Goal: Task Accomplishment & Management: Manage account settings

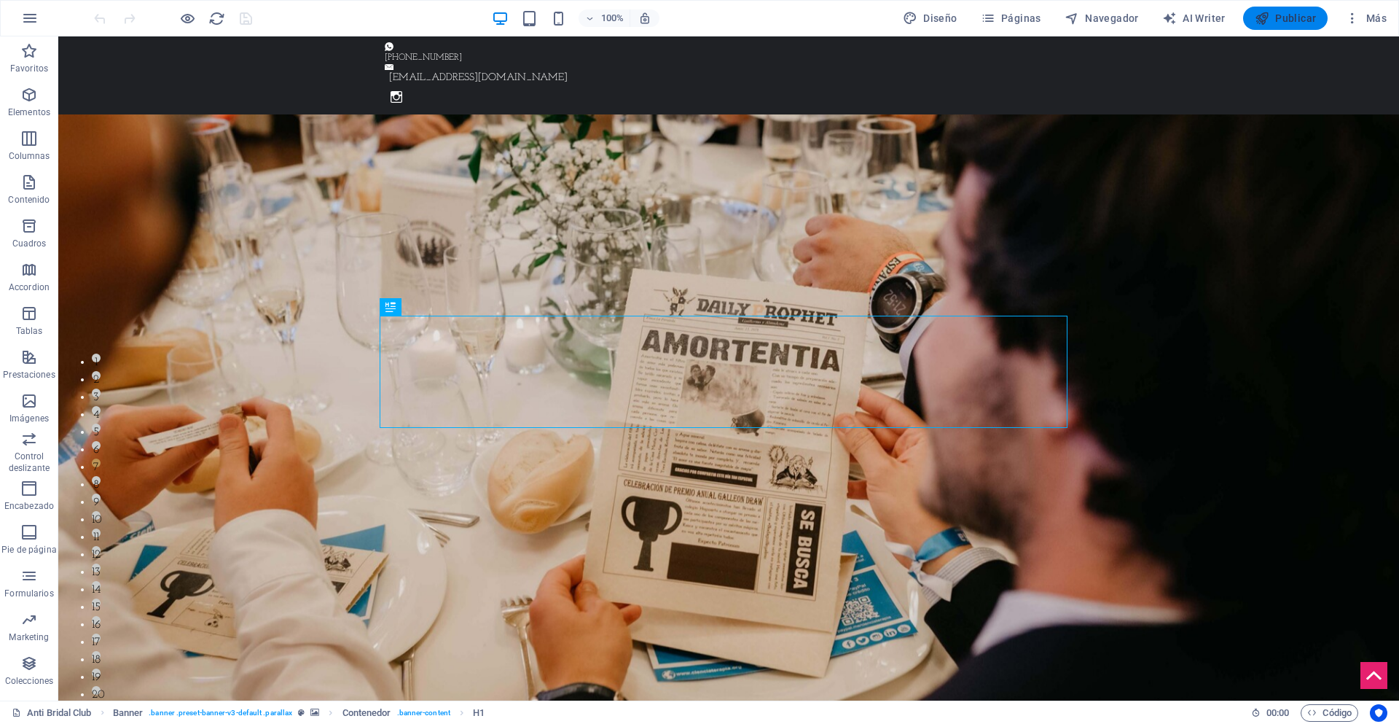
click at [1284, 13] on span "Publicar" at bounding box center [1286, 18] width 62 height 15
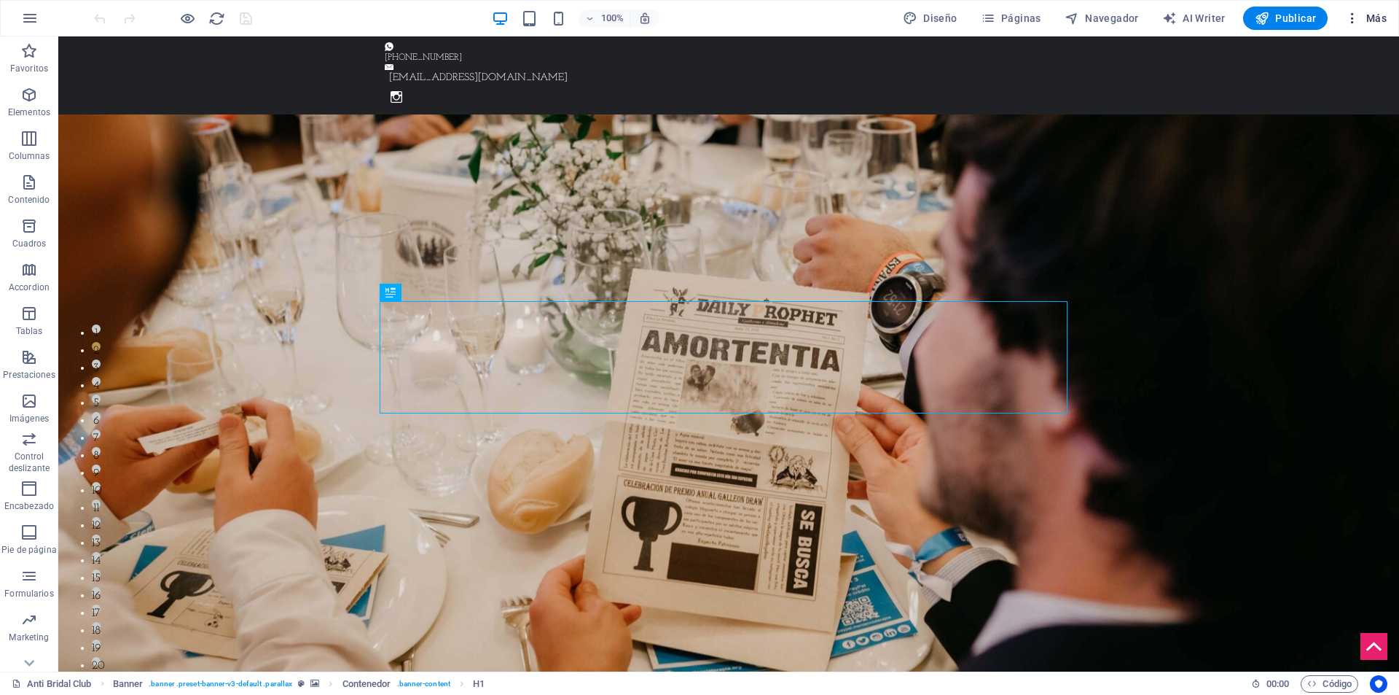
click at [1369, 12] on span "Más" at bounding box center [1366, 18] width 42 height 15
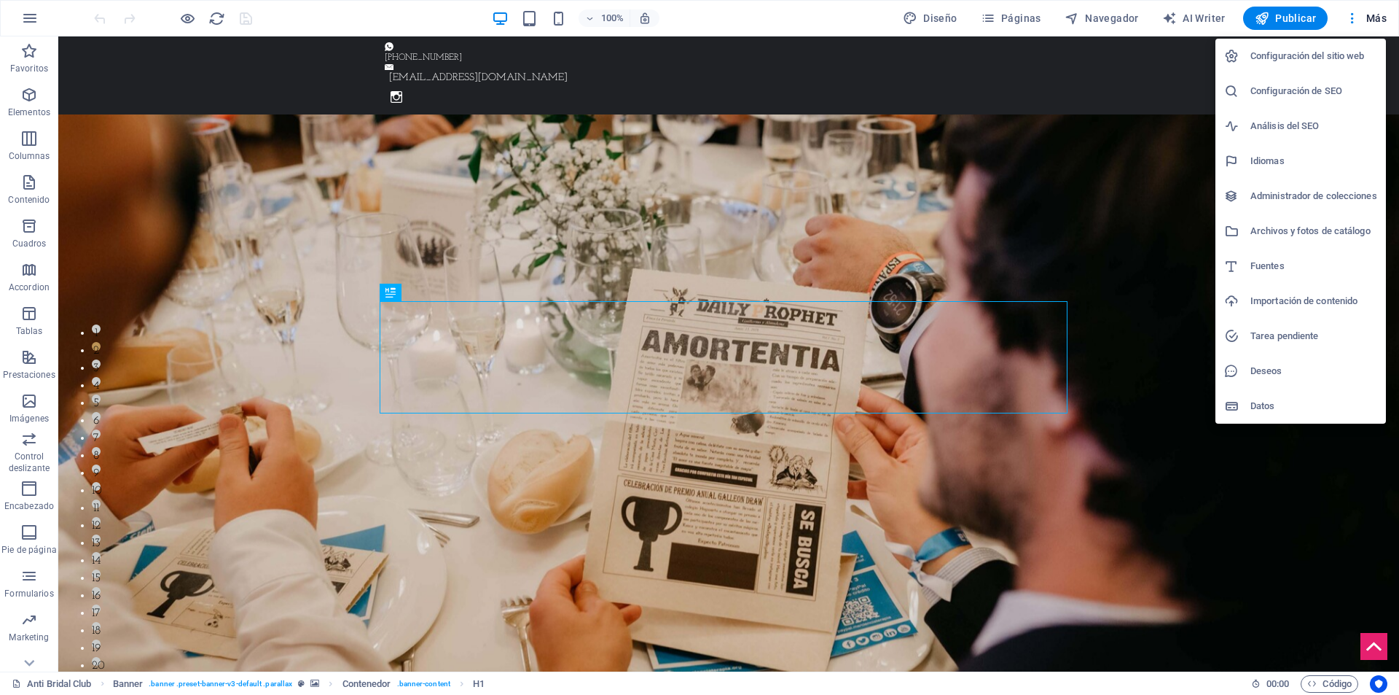
click at [1311, 56] on h6 "Configuración del sitio web" at bounding box center [1314, 55] width 127 height 17
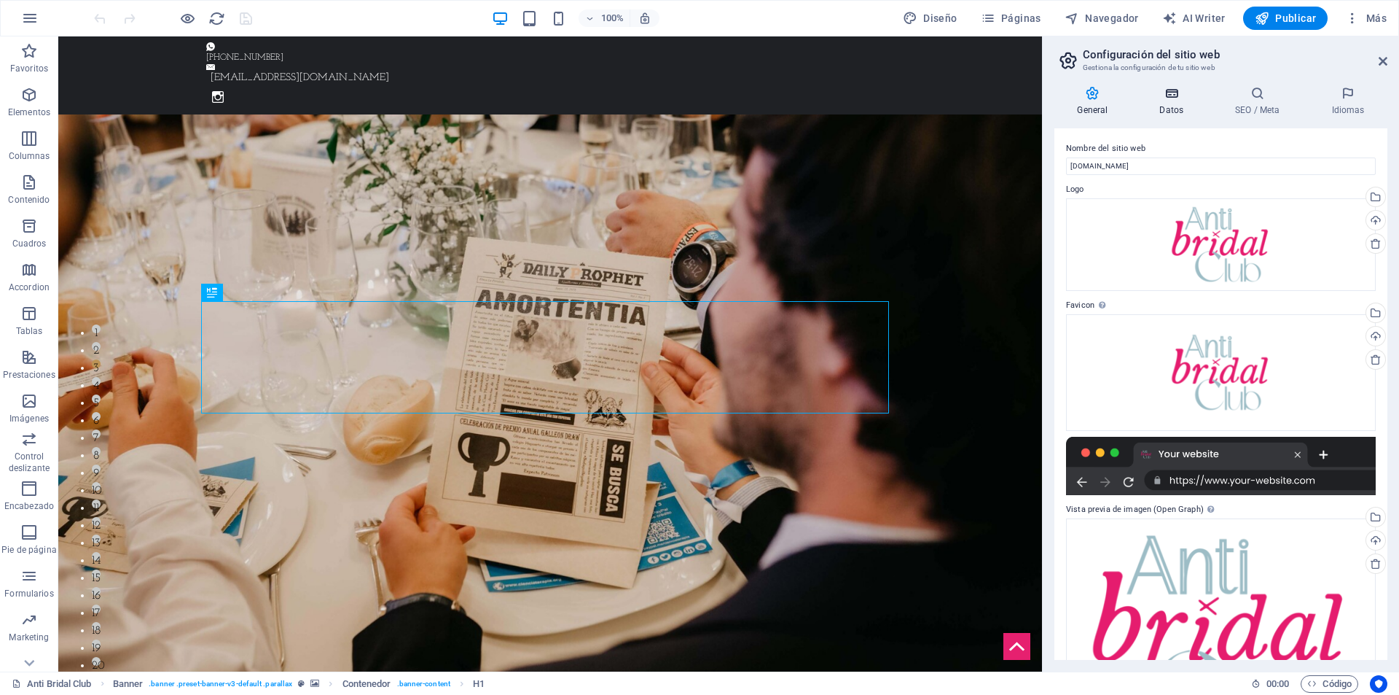
click at [1180, 101] on h4 "Datos" at bounding box center [1175, 101] width 76 height 31
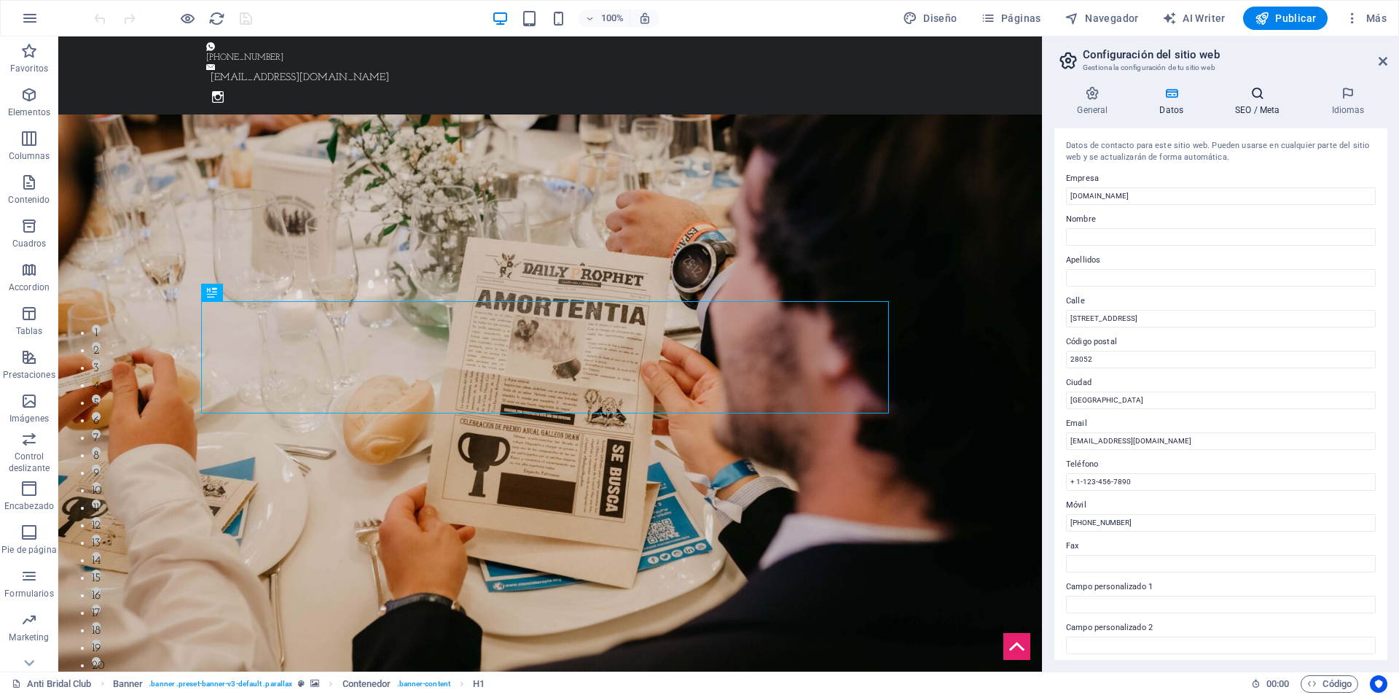
click at [1259, 111] on h4 "SEO / Meta" at bounding box center [1261, 101] width 96 height 31
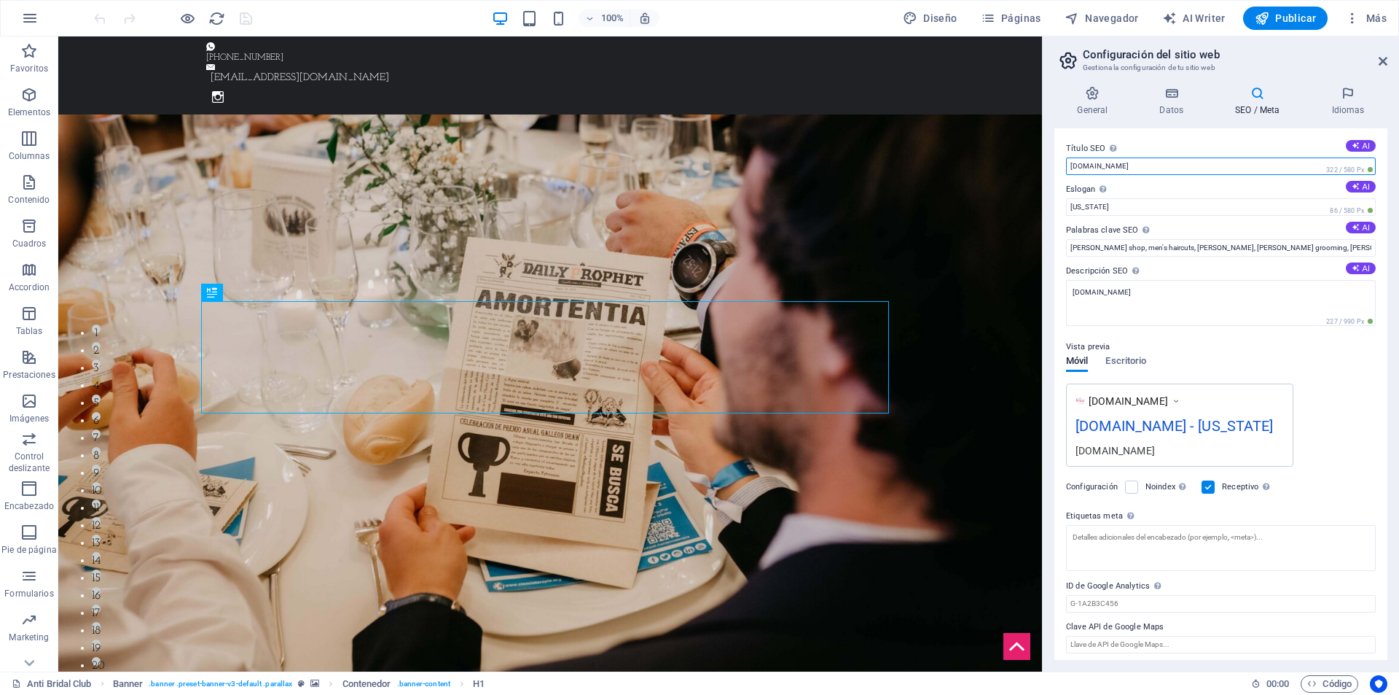
click at [1184, 163] on input "[DOMAIN_NAME]" at bounding box center [1221, 165] width 310 height 17
drag, startPoint x: 1297, startPoint y: 200, endPoint x: 1012, endPoint y: 163, distance: 288.0
click at [1347, 108] on h4 "Idiomas" at bounding box center [1348, 101] width 79 height 31
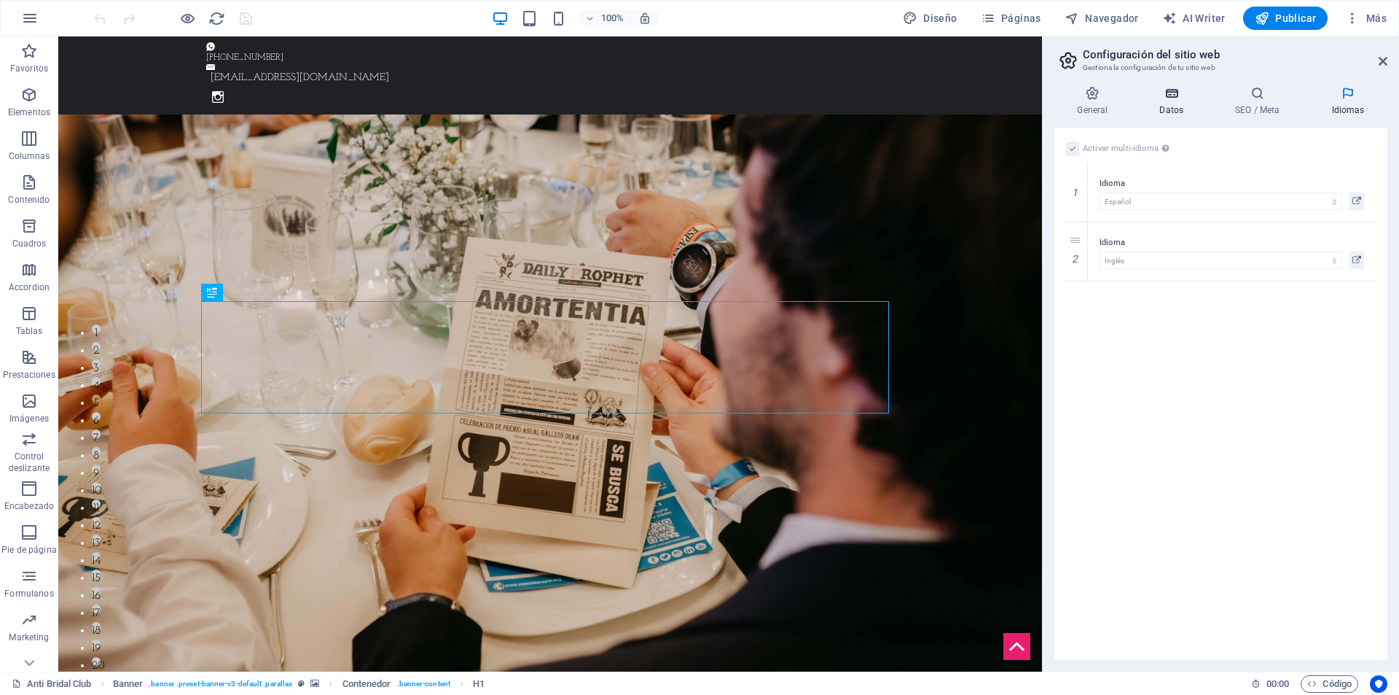
click at [1184, 103] on h4 "Datos" at bounding box center [1175, 101] width 76 height 31
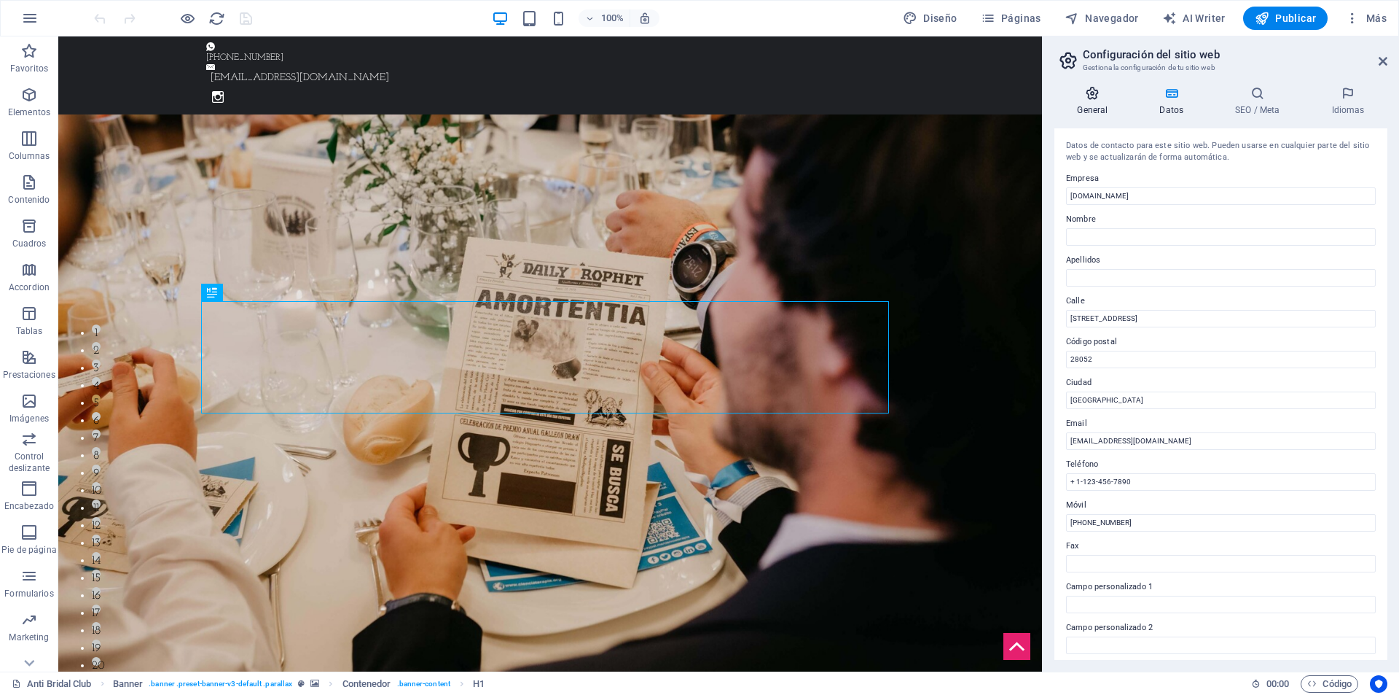
click at [1089, 105] on h4 "General" at bounding box center [1096, 101] width 82 height 31
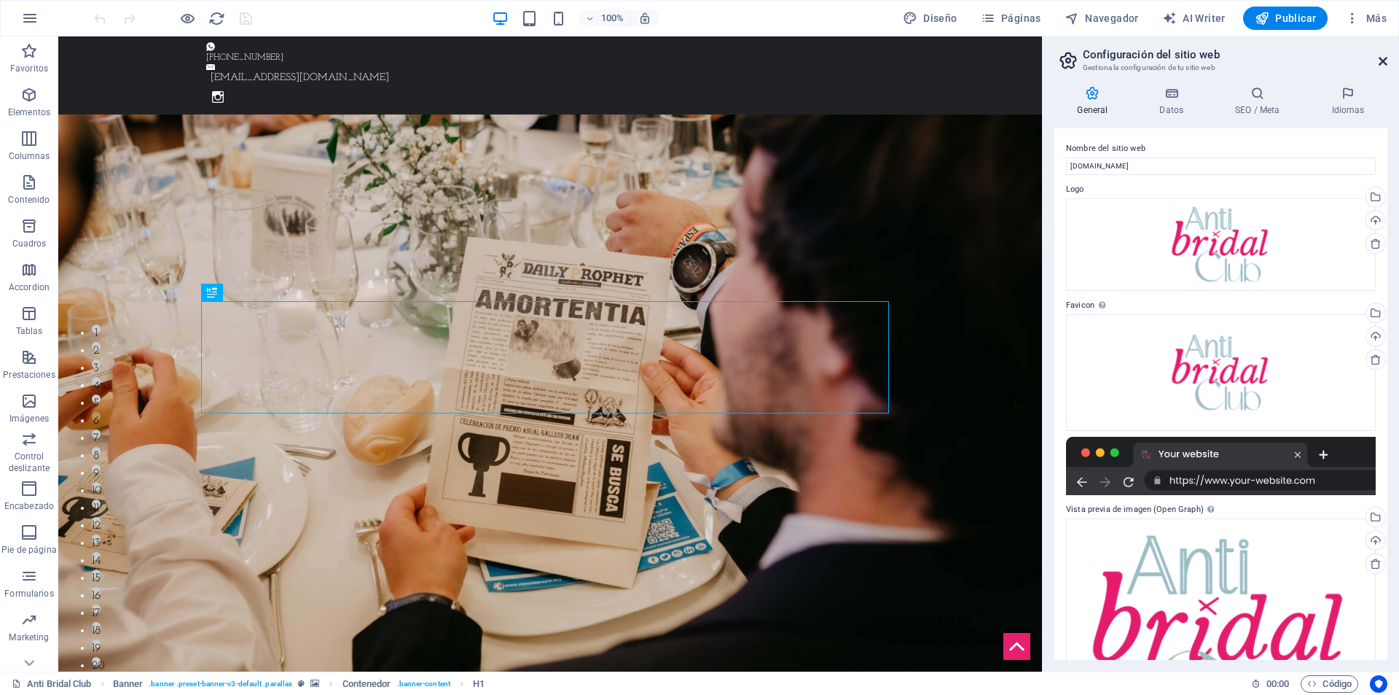
click at [1379, 62] on icon at bounding box center [1383, 61] width 9 height 12
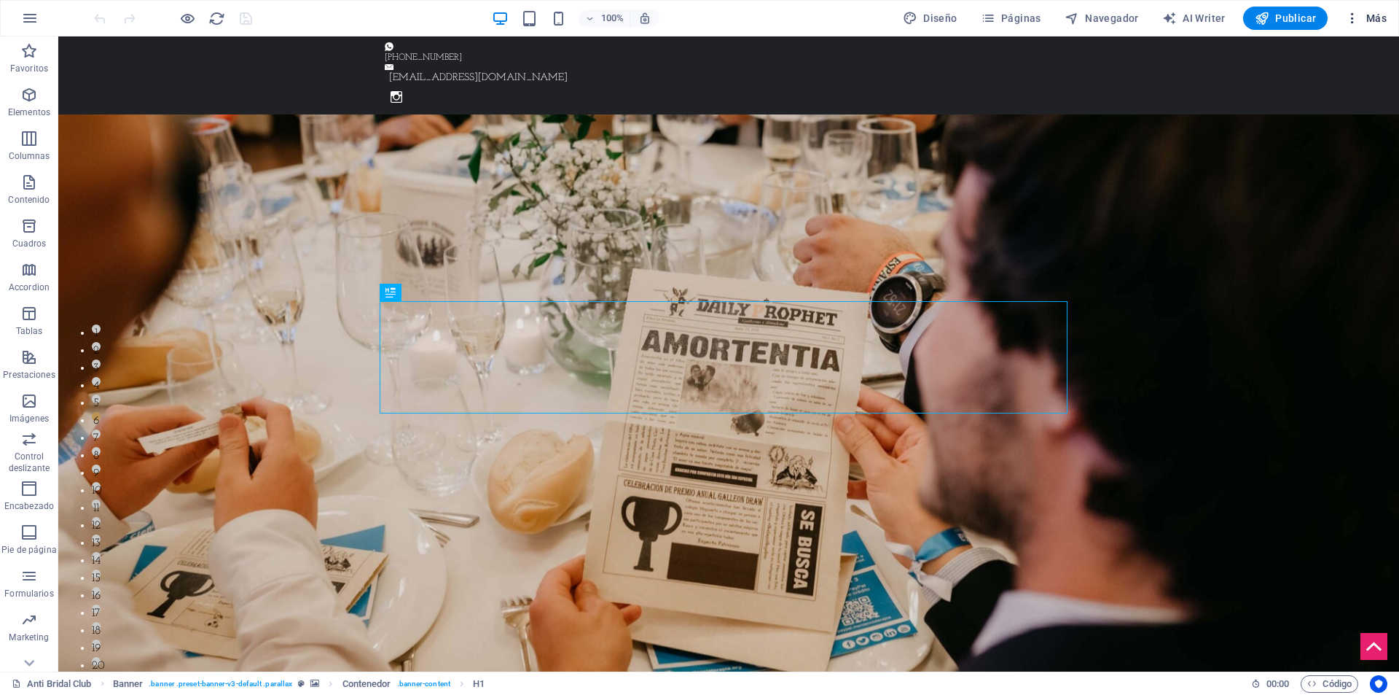
click at [1367, 23] on span "Más" at bounding box center [1366, 18] width 42 height 15
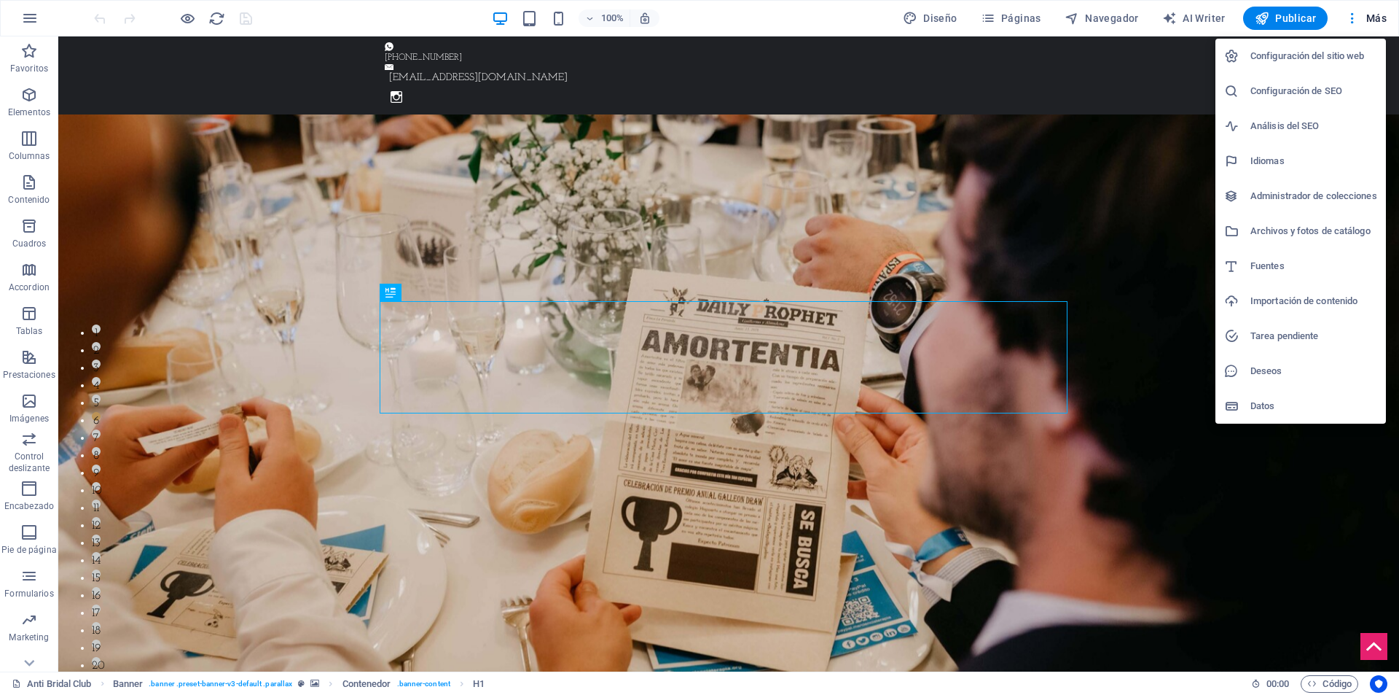
click at [1331, 51] on h6 "Configuración del sitio web" at bounding box center [1314, 55] width 127 height 17
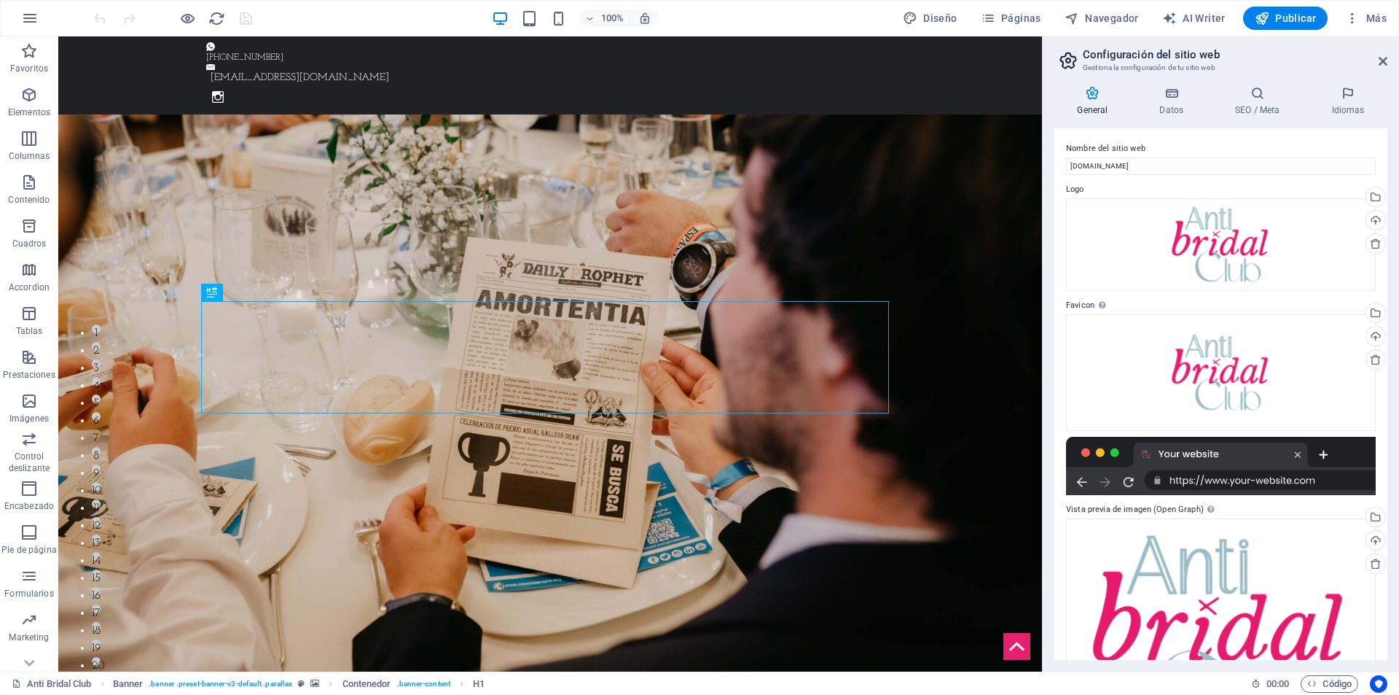
drag, startPoint x: 1380, startPoint y: 3, endPoint x: 1382, endPoint y: 12, distance: 9.6
click at [1382, 4] on div "100% Diseño Páginas Navegador AI Writer Publicar Más" at bounding box center [700, 18] width 1398 height 35
click at [1382, 12] on span "Más" at bounding box center [1366, 18] width 42 height 15
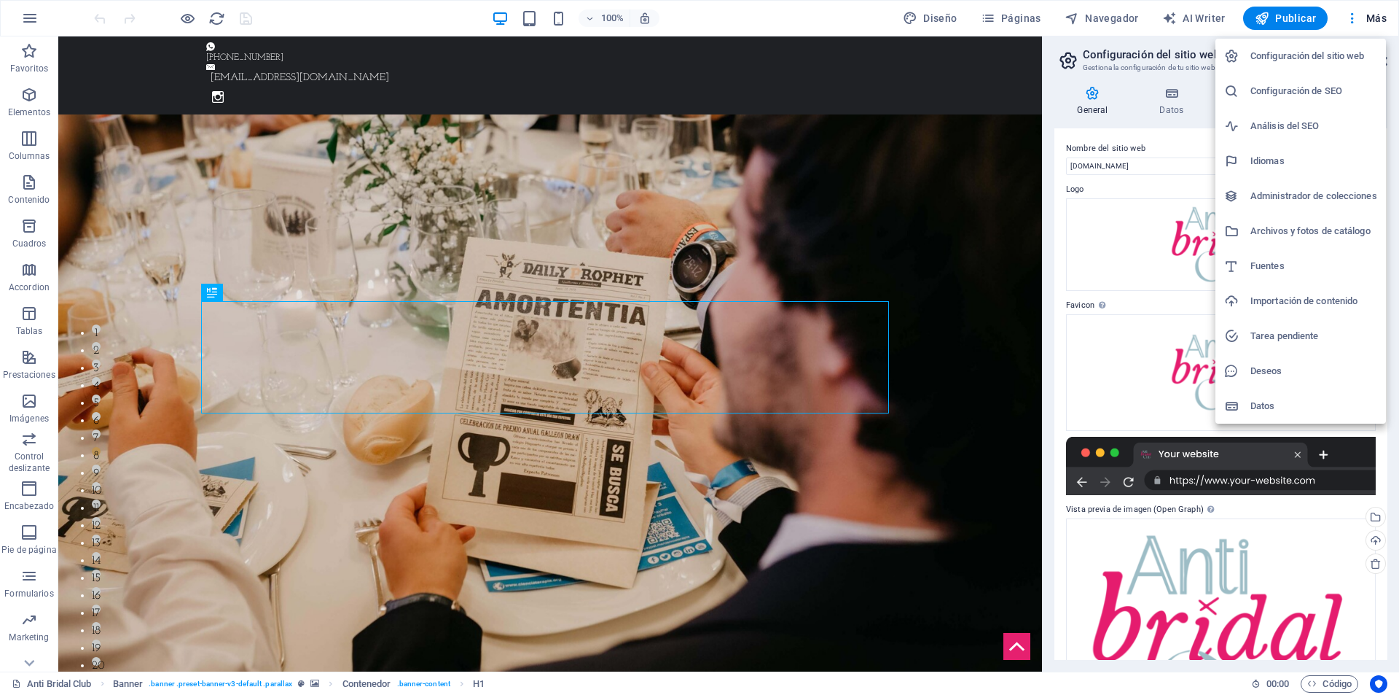
click at [781, 21] on div at bounding box center [699, 347] width 1399 height 695
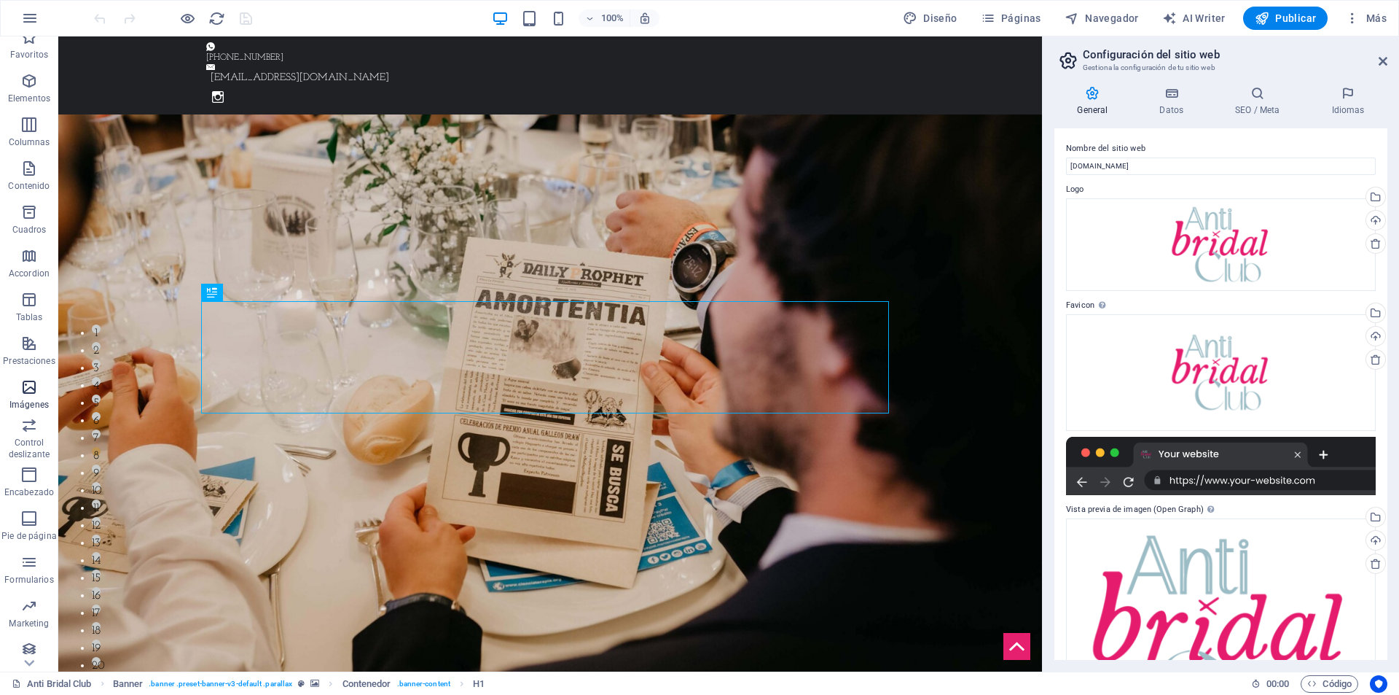
scroll to position [21, 0]
click at [36, 17] on icon "button" at bounding box center [29, 17] width 17 height 17
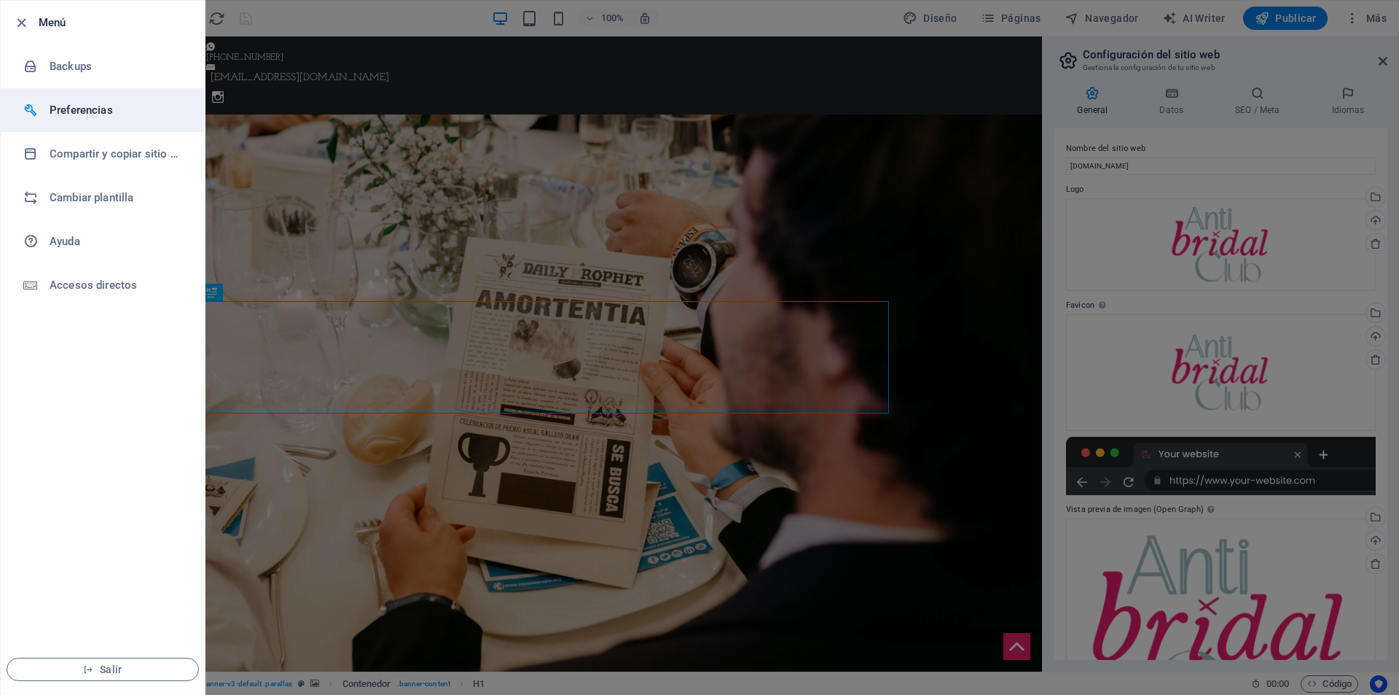
click at [90, 101] on h6 "Preferencias" at bounding box center [117, 109] width 135 height 17
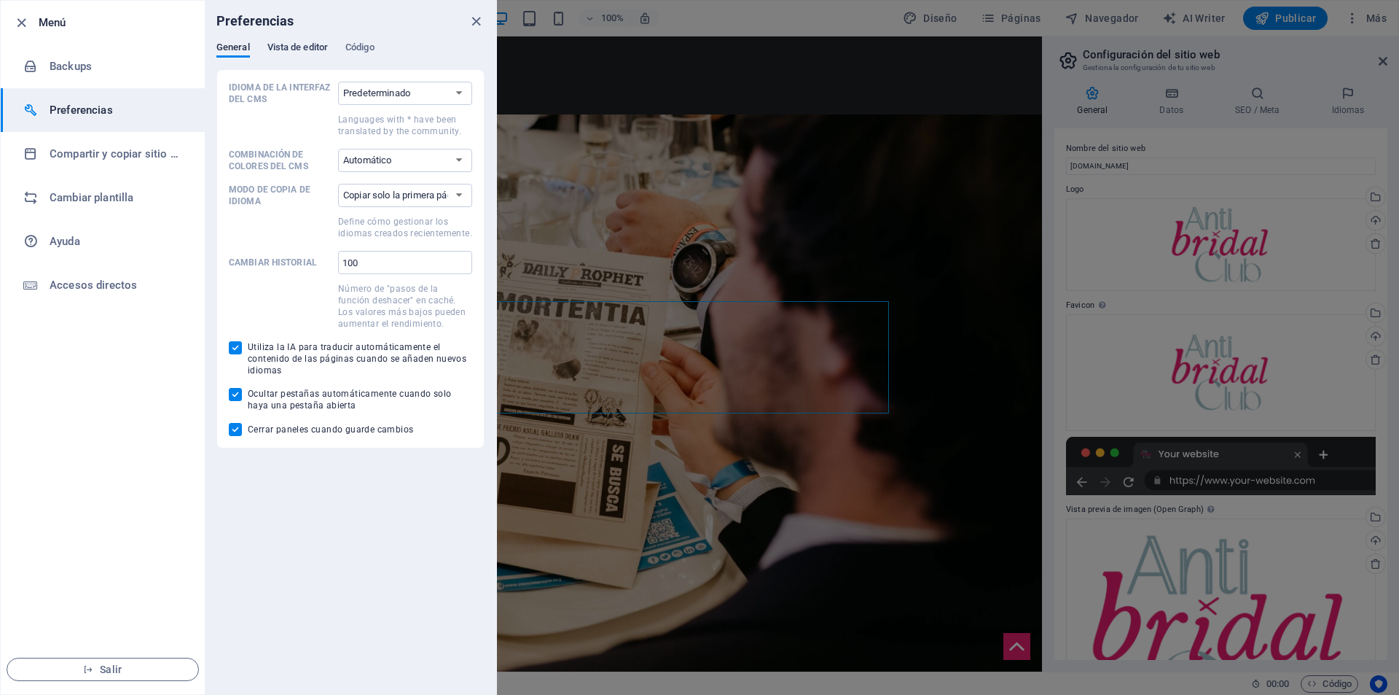
click at [294, 43] on span "Vista de editor" at bounding box center [297, 49] width 60 height 20
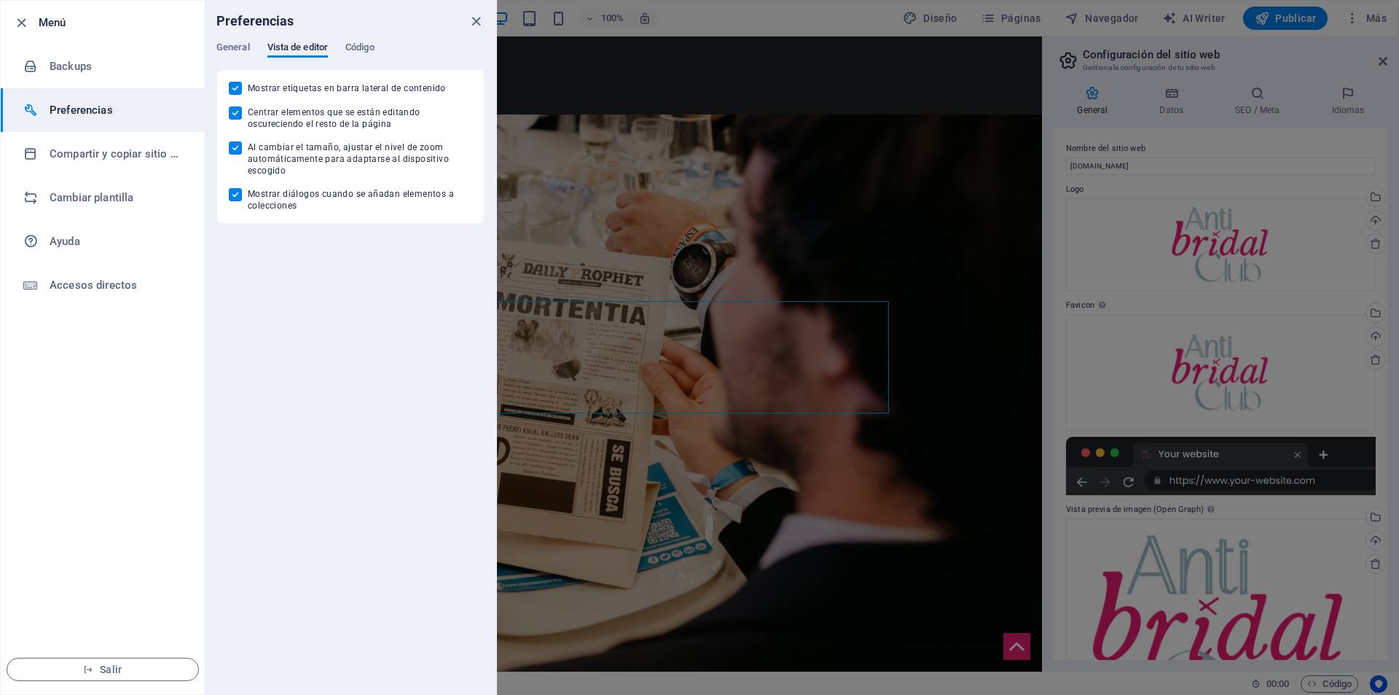
click at [384, 43] on div "General Vista de editor Código" at bounding box center [350, 56] width 268 height 28
click at [374, 44] on span "Código" at bounding box center [359, 49] width 29 height 20
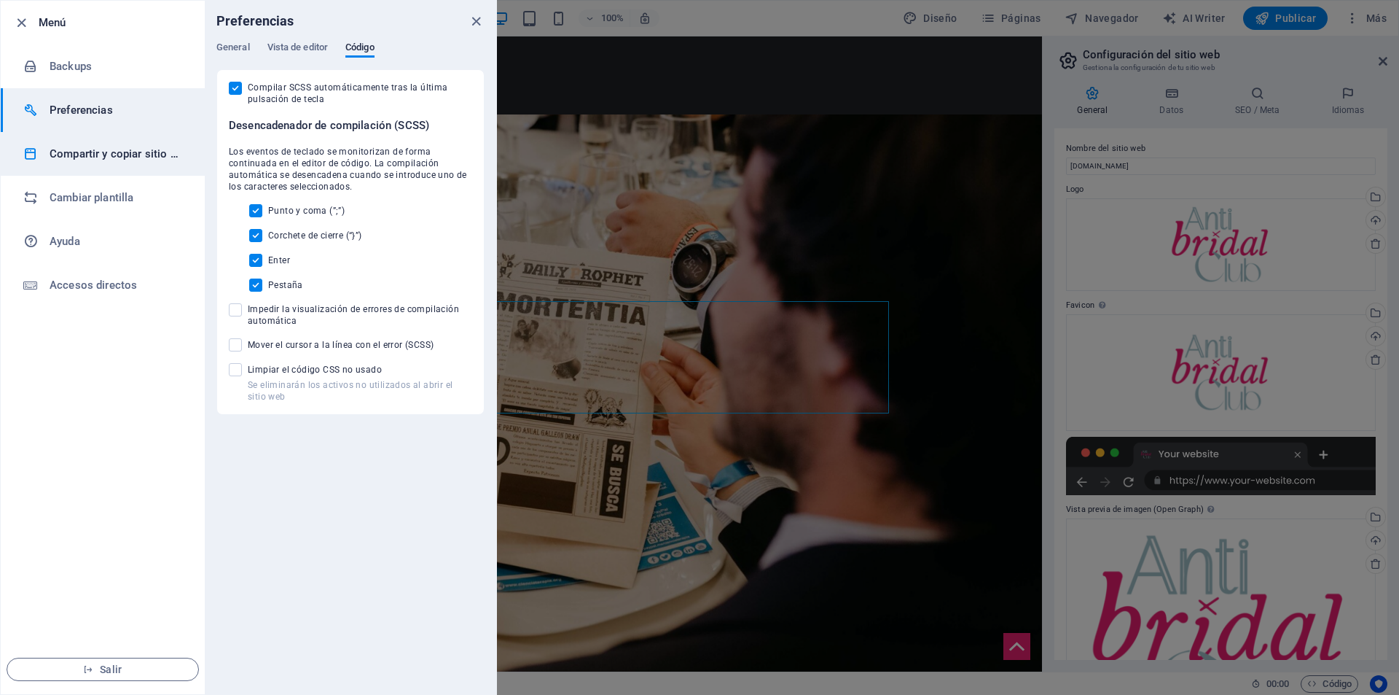
click at [98, 163] on li "Compartir y copiar sitio web" at bounding box center [103, 154] width 204 height 44
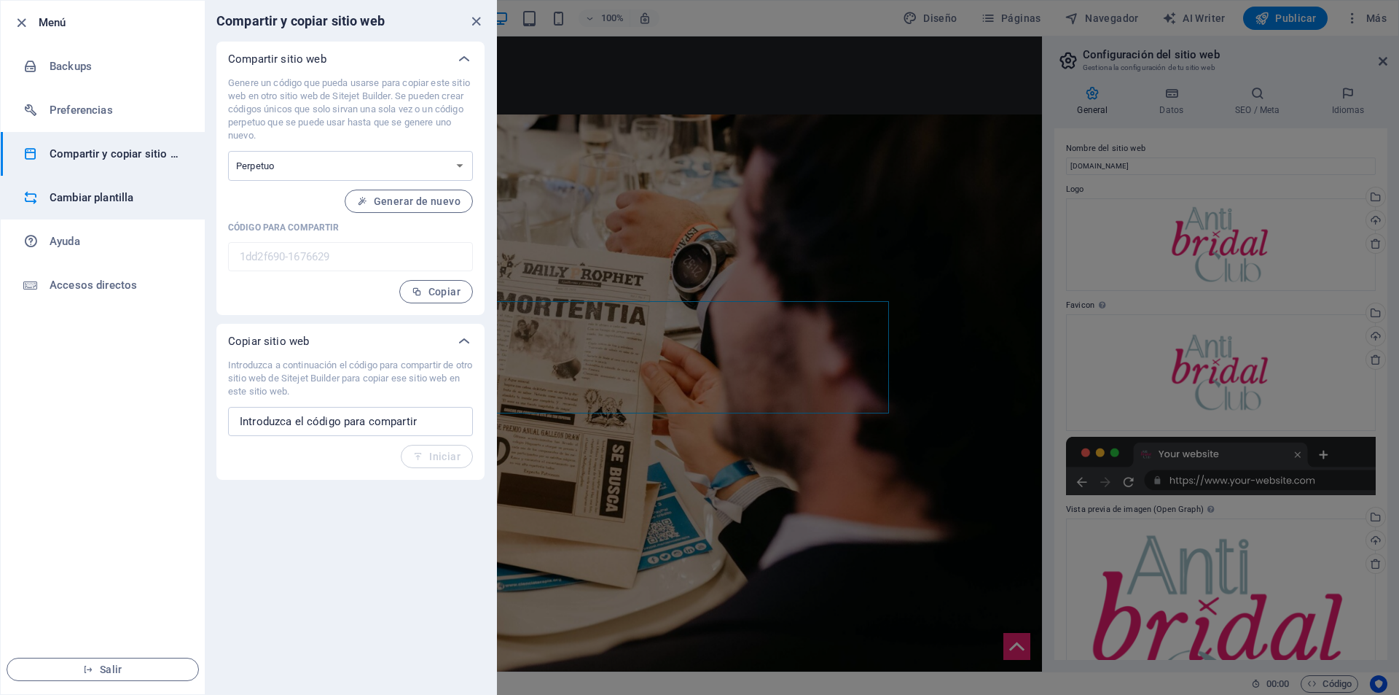
click at [99, 192] on h6 "Cambiar plantilla" at bounding box center [117, 197] width 135 height 17
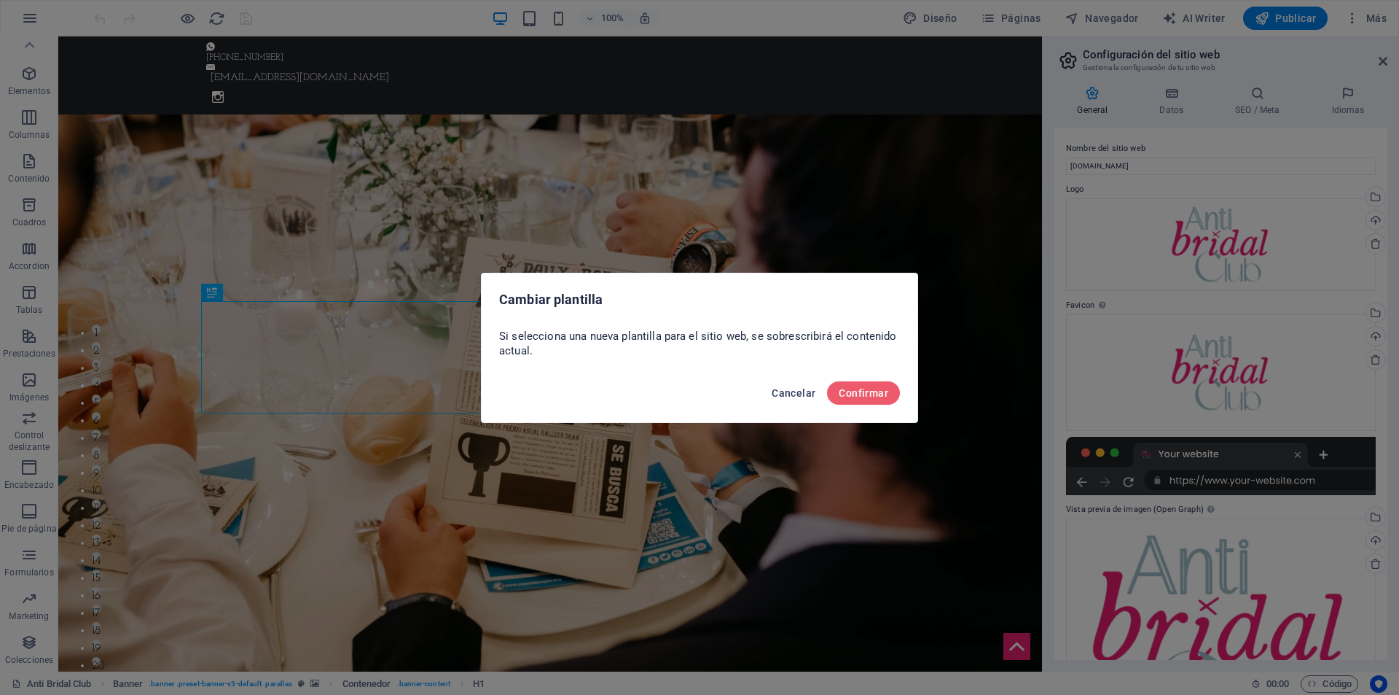
click at [791, 394] on span "Cancelar" at bounding box center [794, 393] width 44 height 12
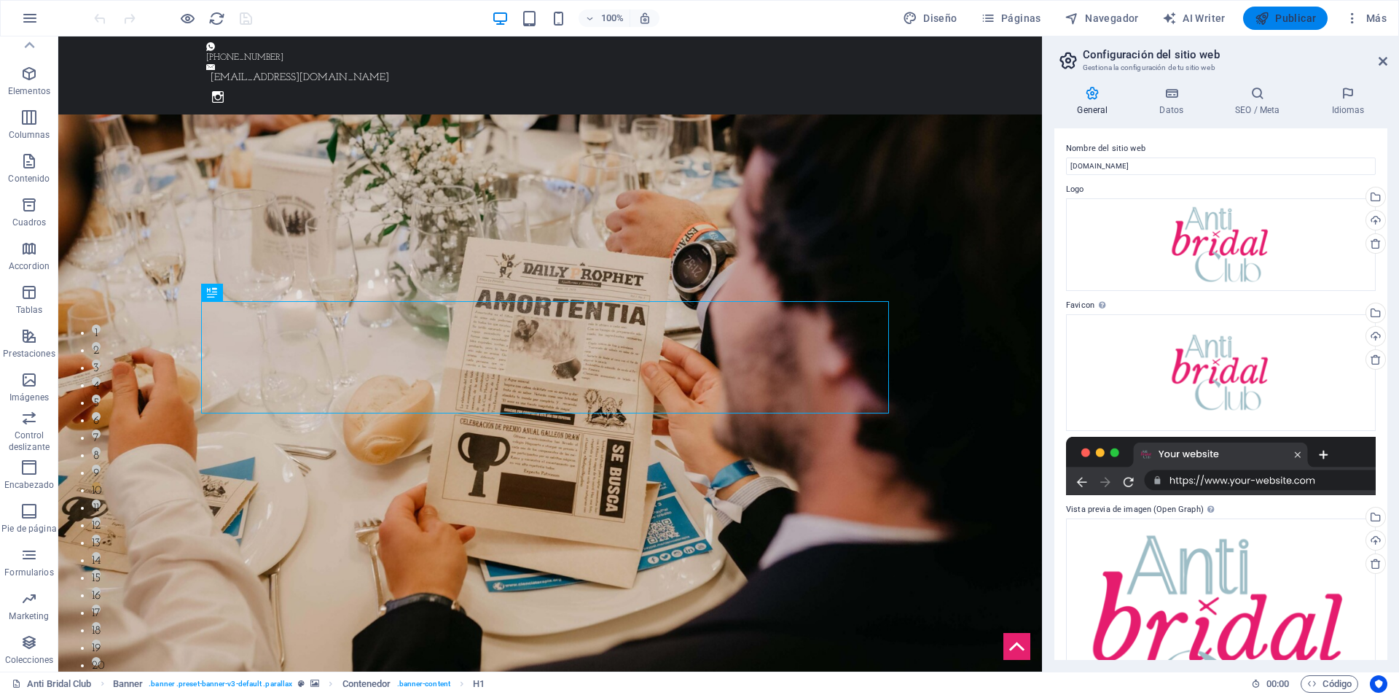
click at [1295, 20] on span "Publicar" at bounding box center [1286, 18] width 62 height 15
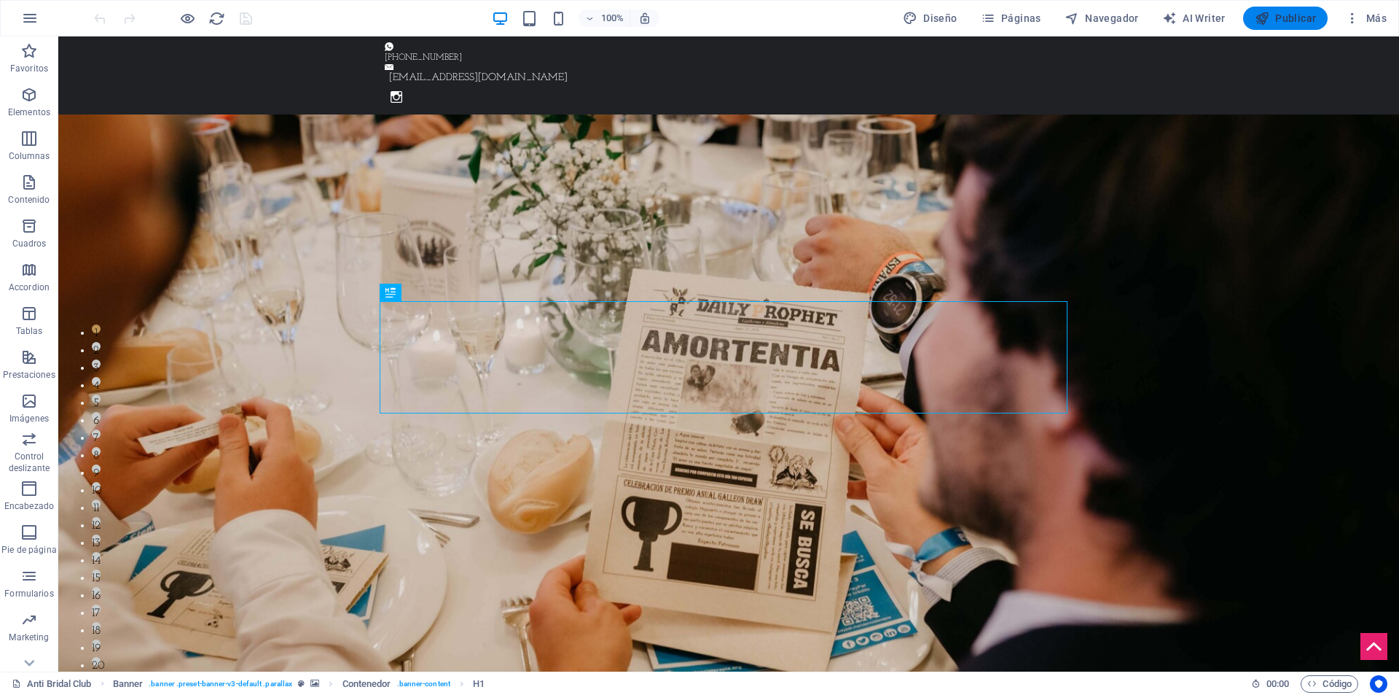
click at [1283, 16] on span "Publicar" at bounding box center [1286, 18] width 62 height 15
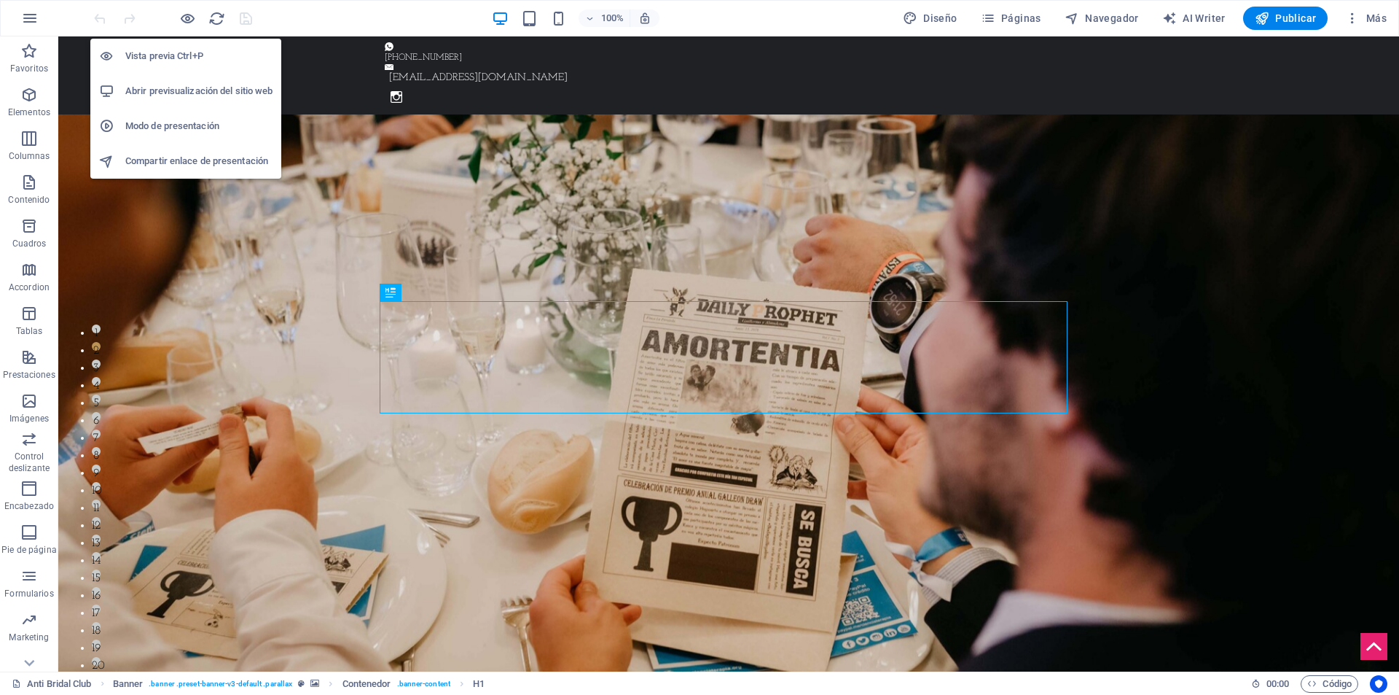
click at [175, 58] on h6 "Vista previa Ctrl+P" at bounding box center [198, 55] width 147 height 17
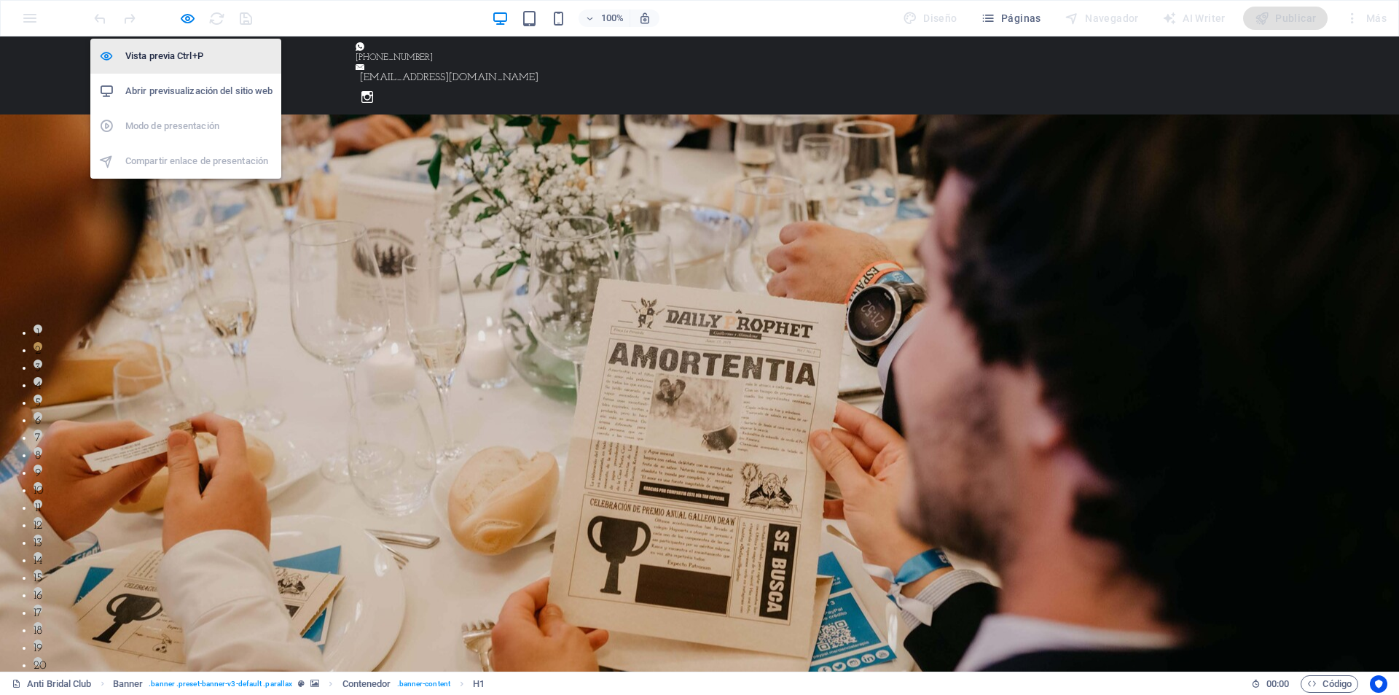
click at [174, 58] on h6 "Vista previa Ctrl+P" at bounding box center [198, 55] width 147 height 17
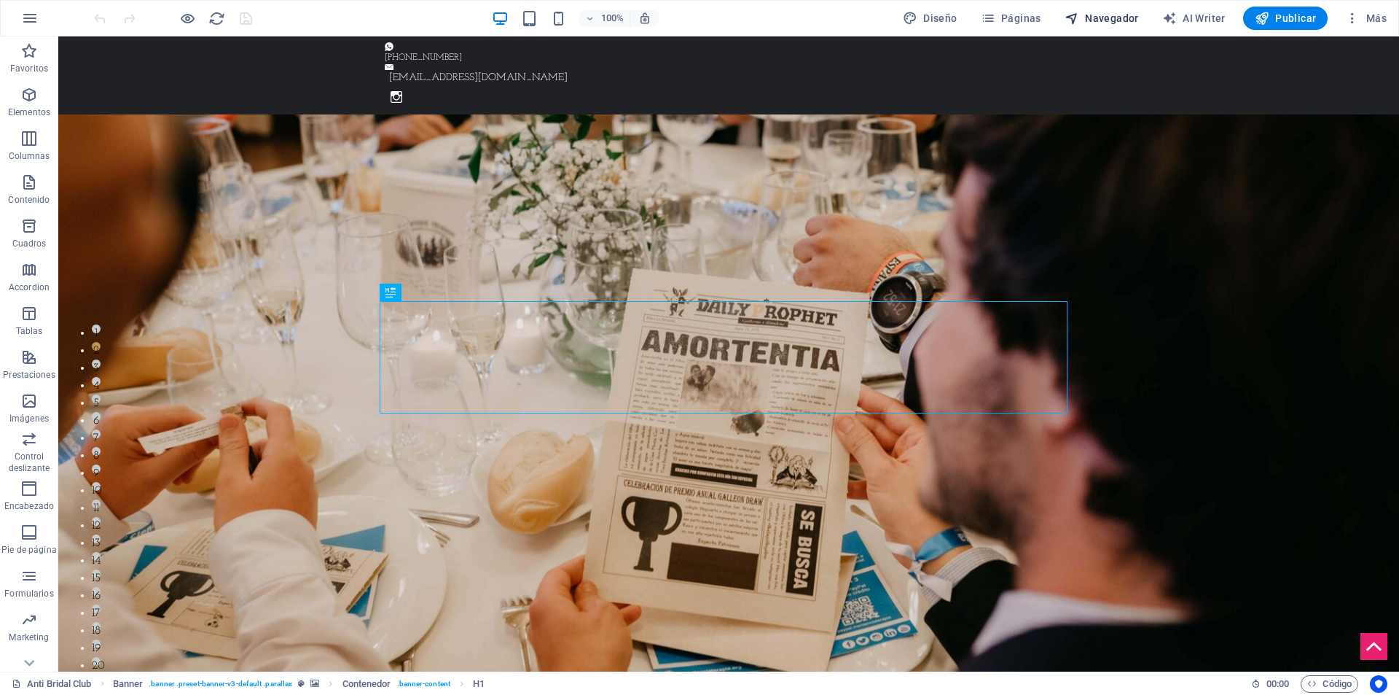
click at [1101, 18] on span "Navegador" at bounding box center [1102, 18] width 74 height 15
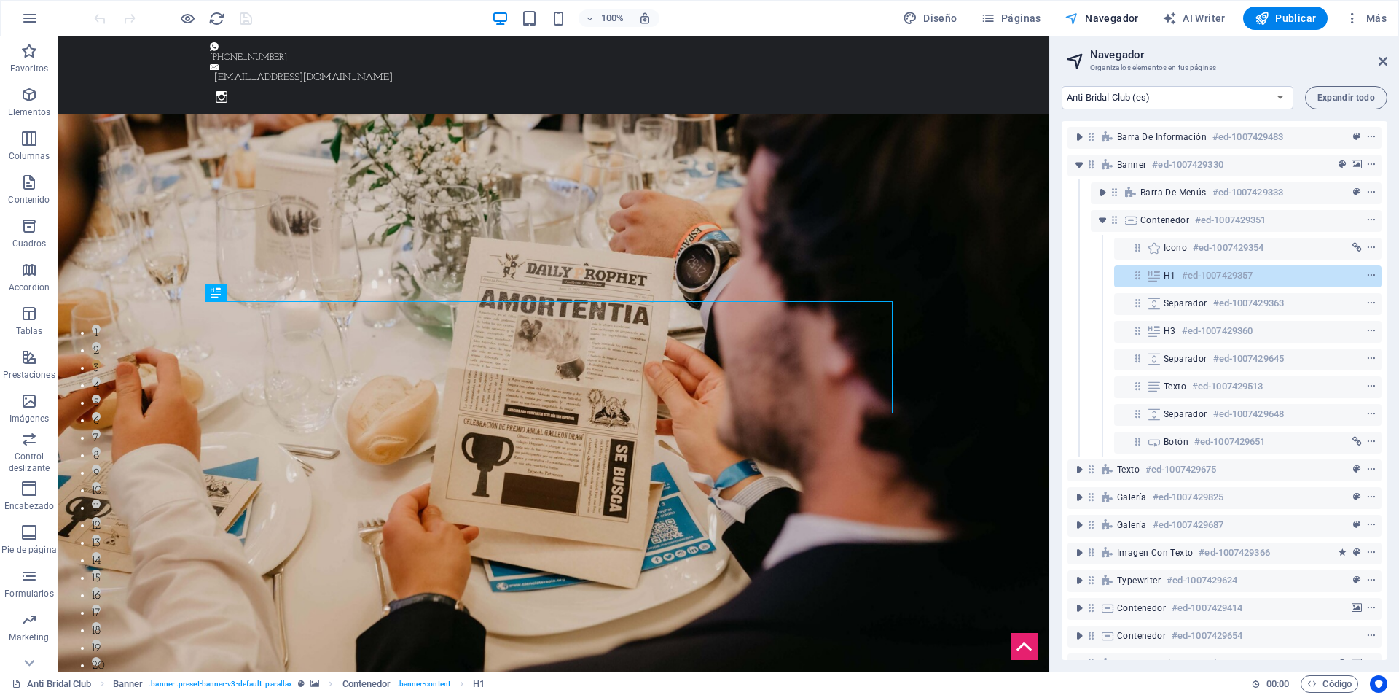
click at [1101, 17] on span "Navegador" at bounding box center [1102, 18] width 74 height 15
click at [1030, 12] on span "Páginas" at bounding box center [1011, 18] width 60 height 15
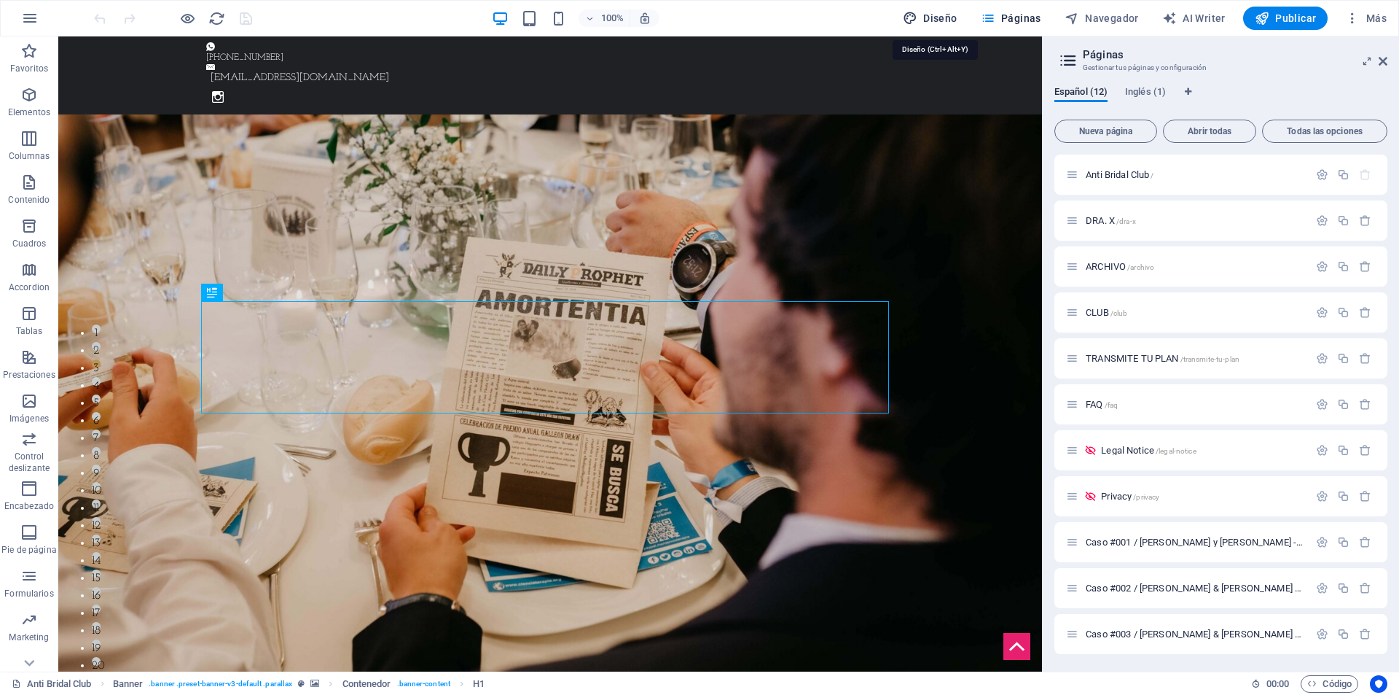
click at [954, 16] on span "Diseño" at bounding box center [930, 18] width 55 height 15
select select "px"
select select "500"
select select "px"
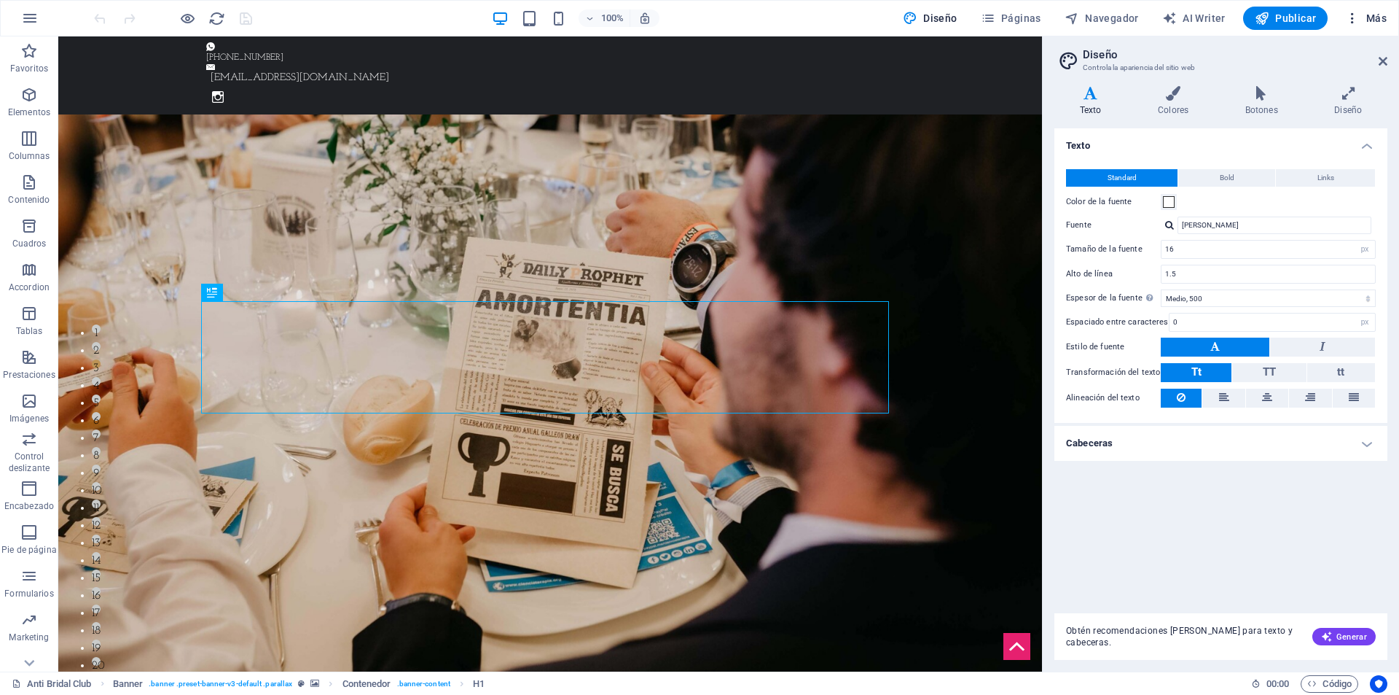
click at [1380, 7] on button "Más" at bounding box center [1366, 18] width 53 height 23
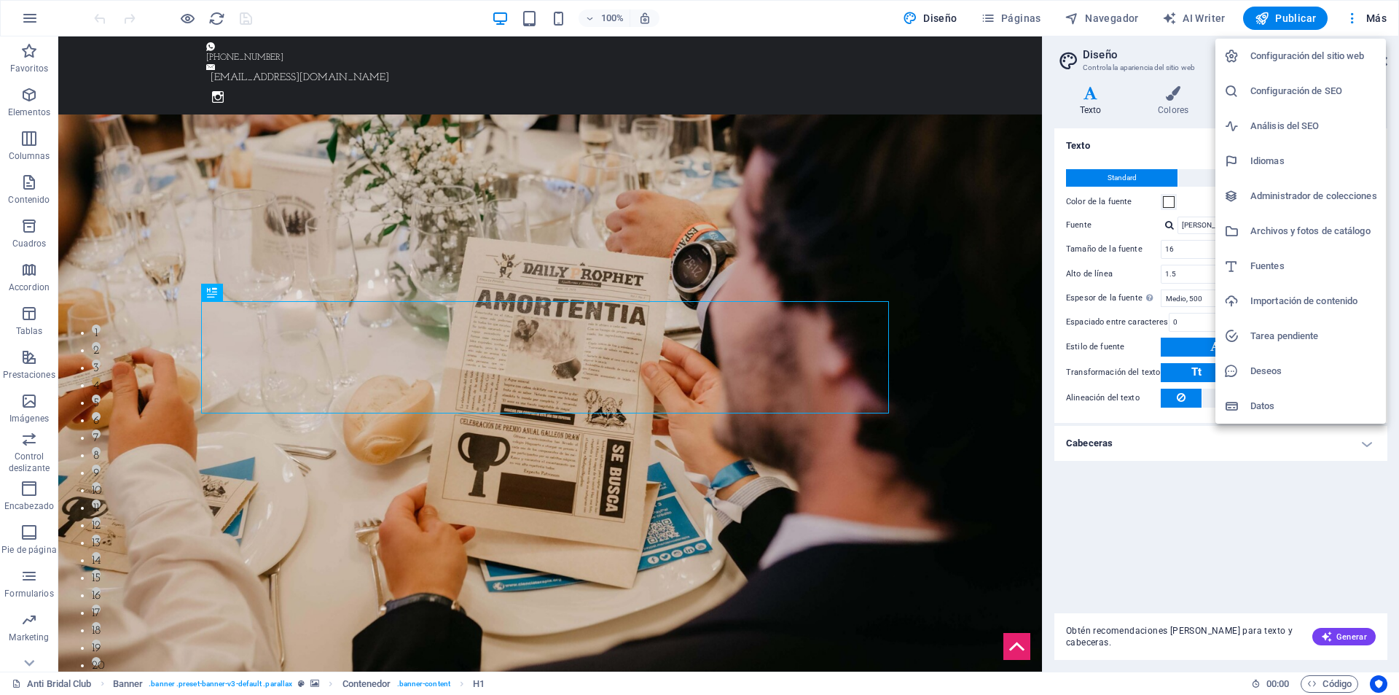
click at [1283, 403] on h6 "Datos" at bounding box center [1314, 405] width 127 height 17
